Goal: Leave review/rating

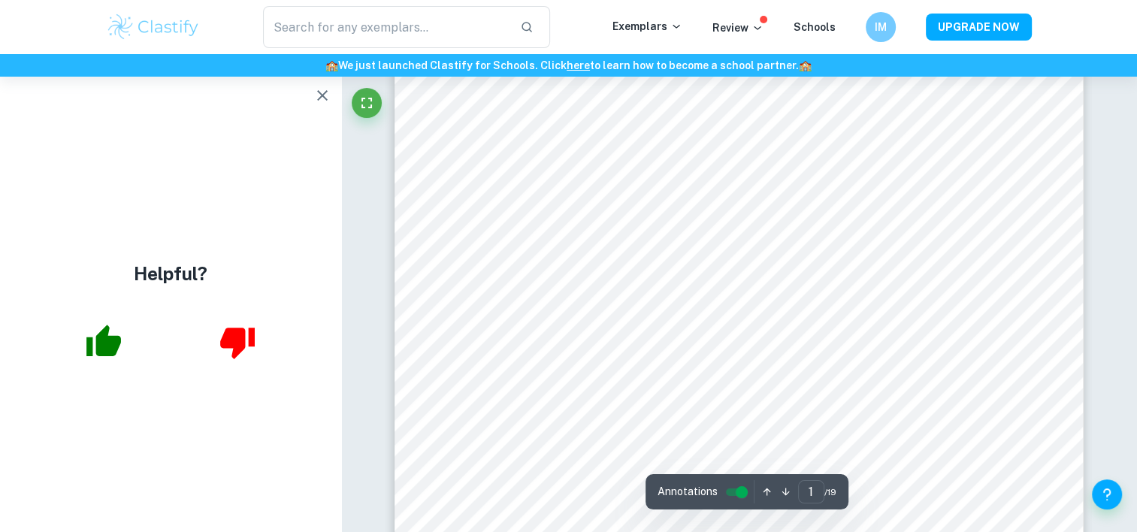
scroll to position [448, 0]
type input "19"
